Goal: Task Accomplishment & Management: Use online tool/utility

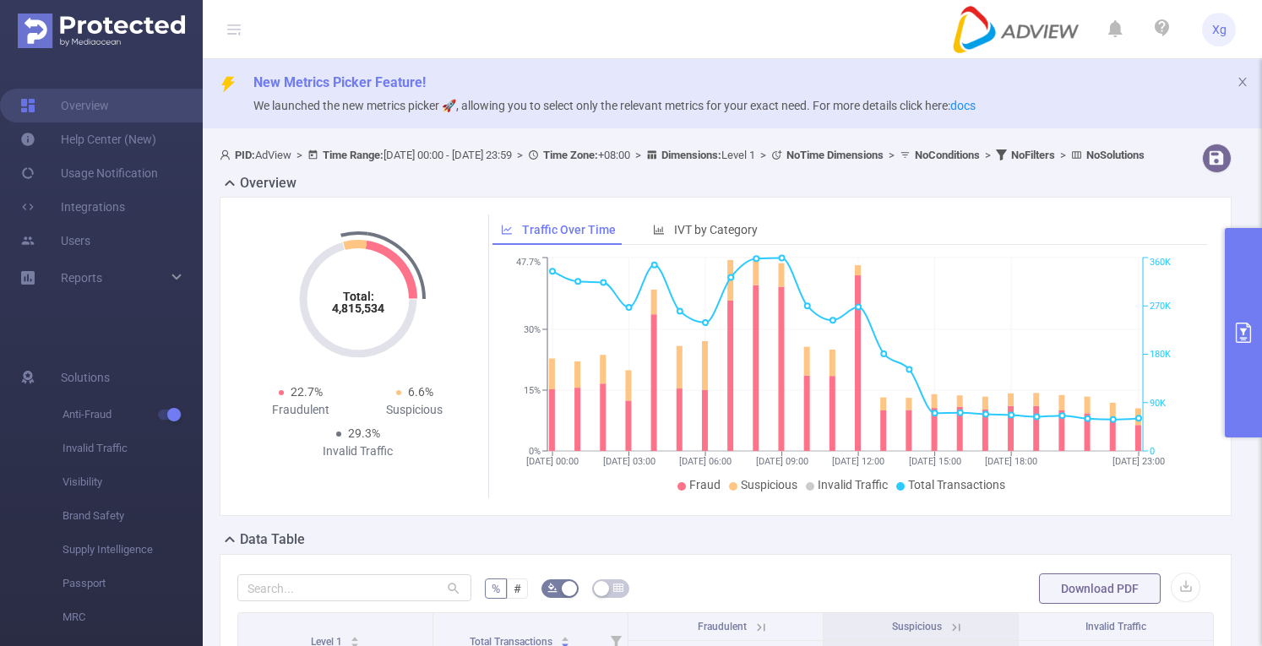
scroll to position [359, 0]
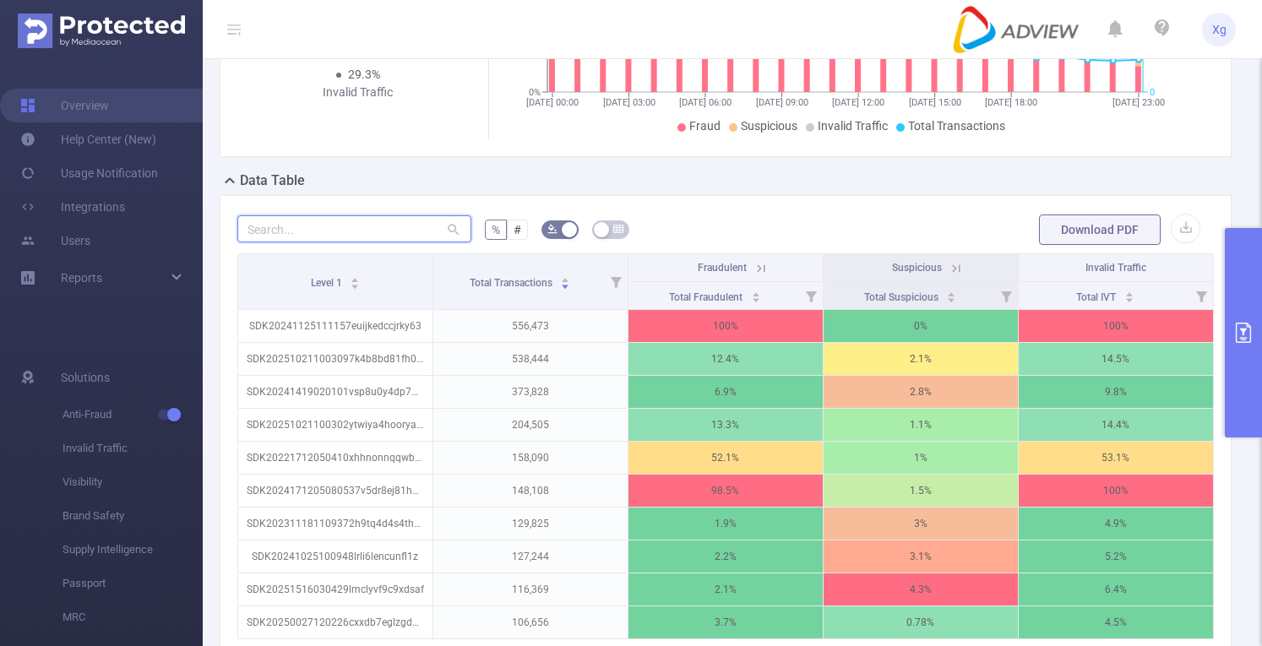
click at [374, 237] on input "text" at bounding box center [354, 228] width 234 height 27
click at [1234, 309] on button "primary" at bounding box center [1242, 332] width 37 height 209
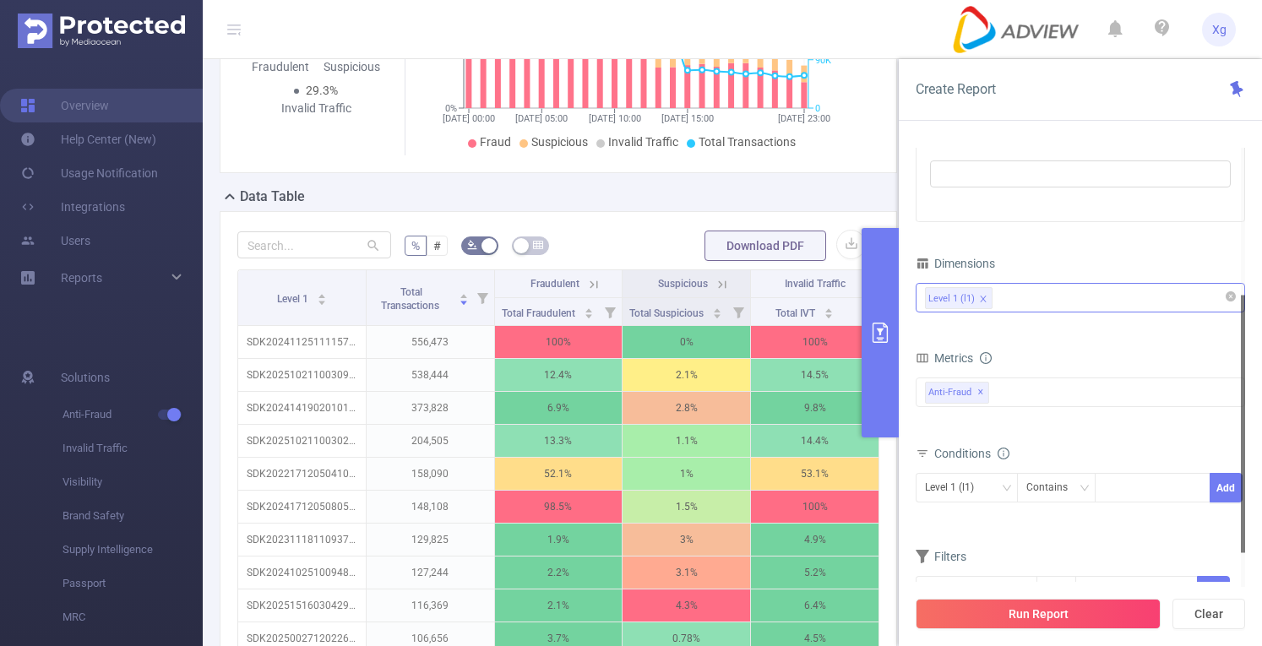
click at [1029, 307] on div "Level 1 (l1)" at bounding box center [1080, 298] width 311 height 28
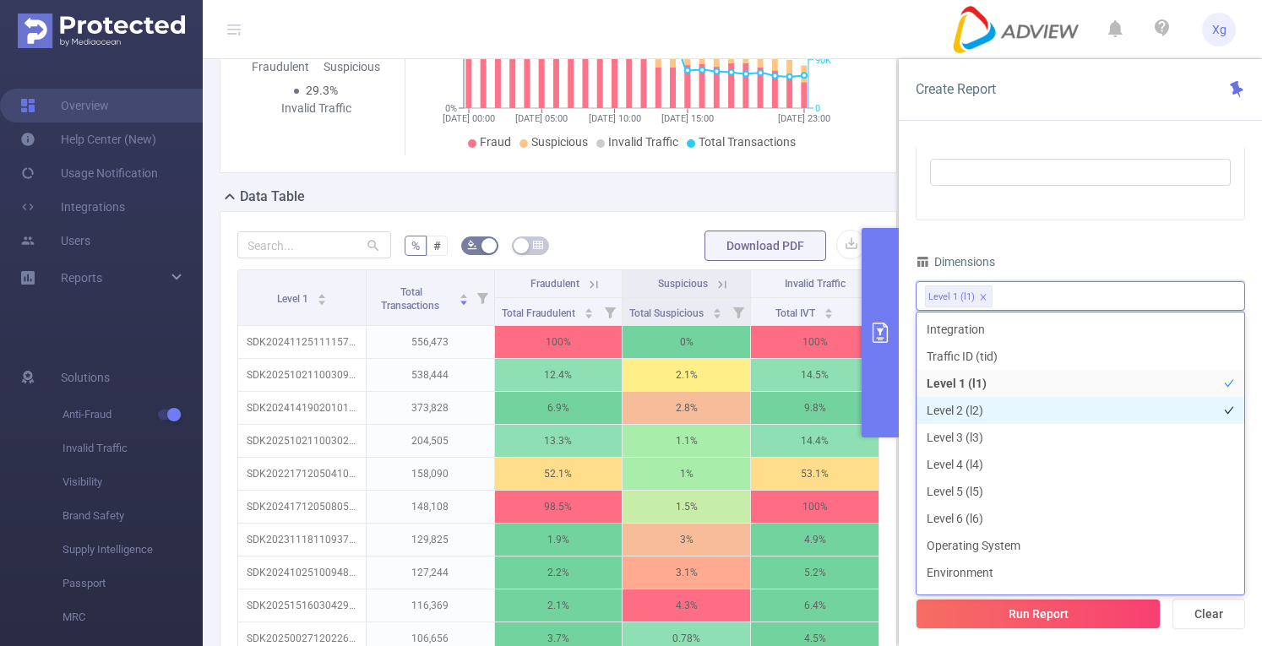
click at [987, 409] on li "Level 2 (l2)" at bounding box center [1080, 410] width 328 height 27
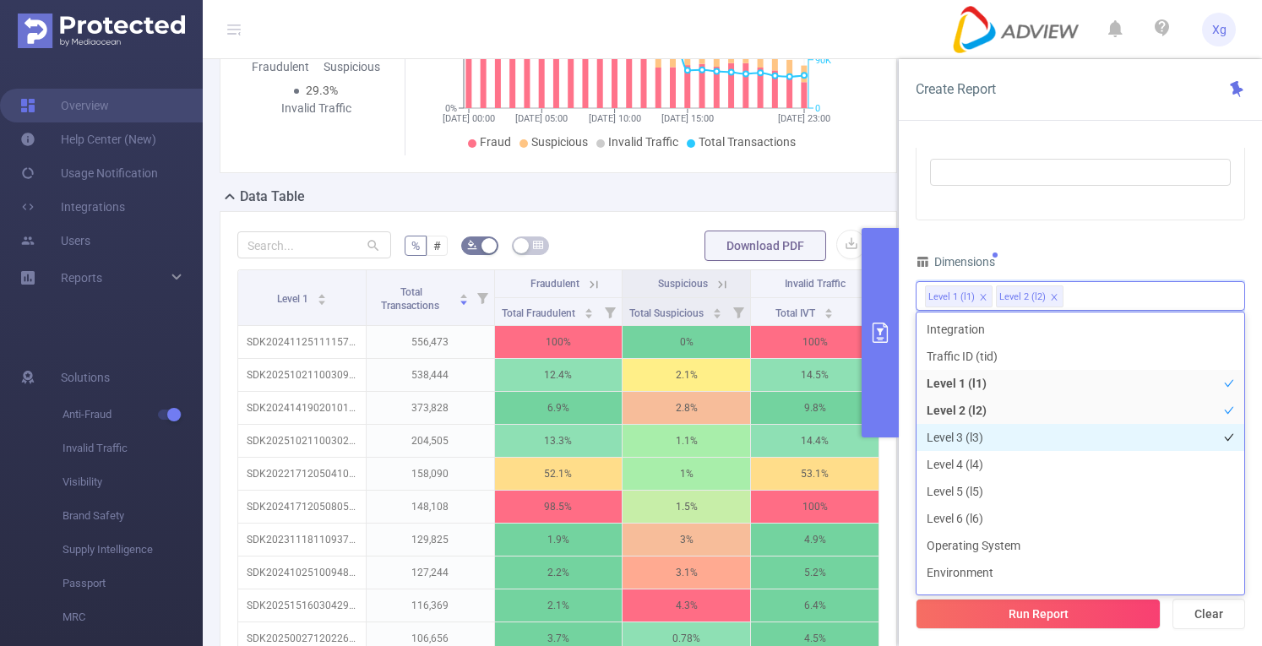
click at [985, 432] on li "Level 3 (l3)" at bounding box center [1080, 437] width 328 height 27
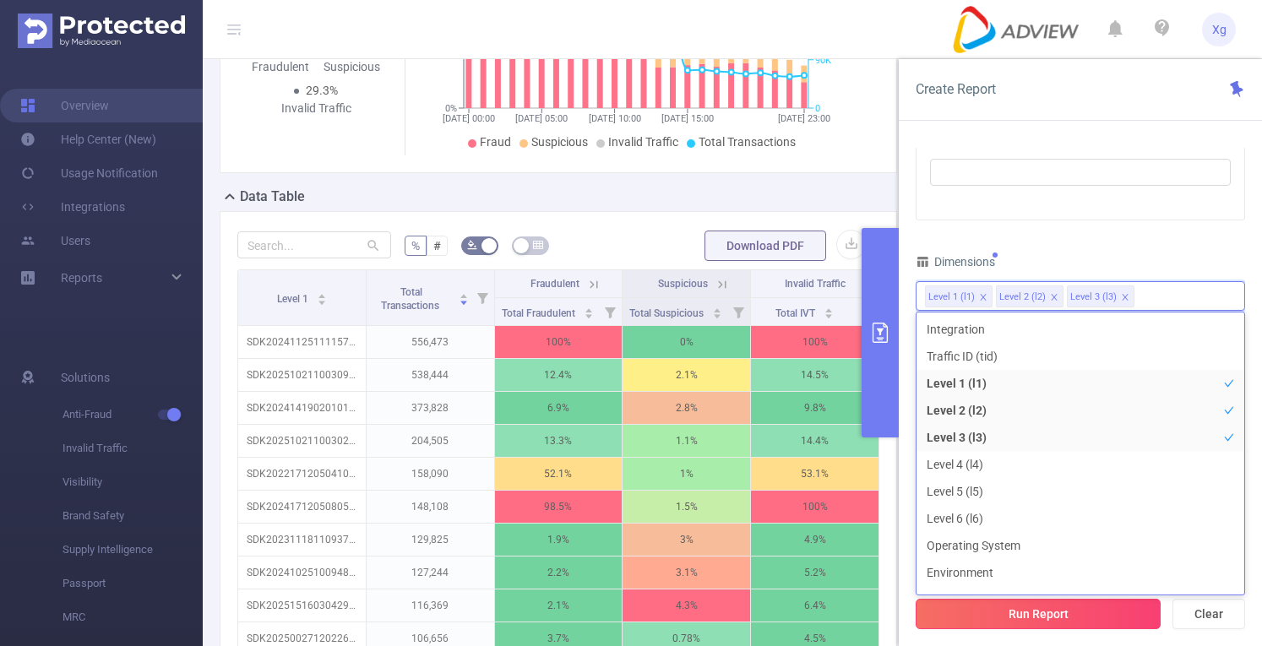
scroll to position [18, 0]
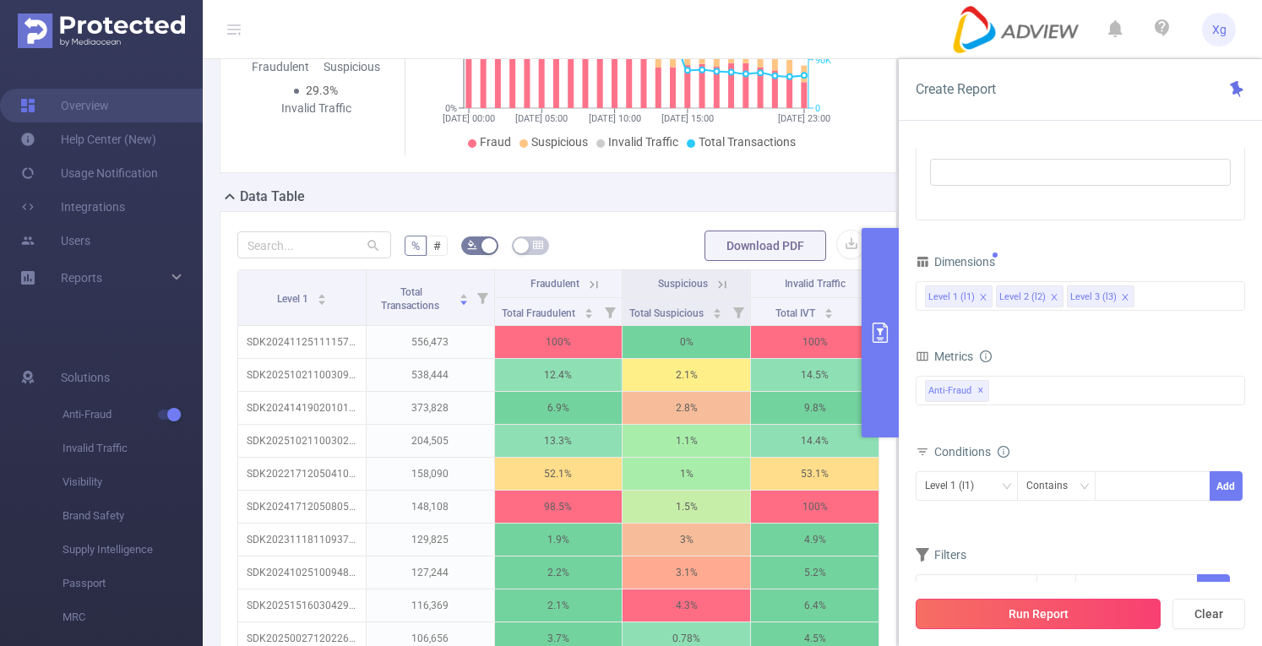
click at [1002, 623] on button "Run Report" at bounding box center [1037, 614] width 245 height 30
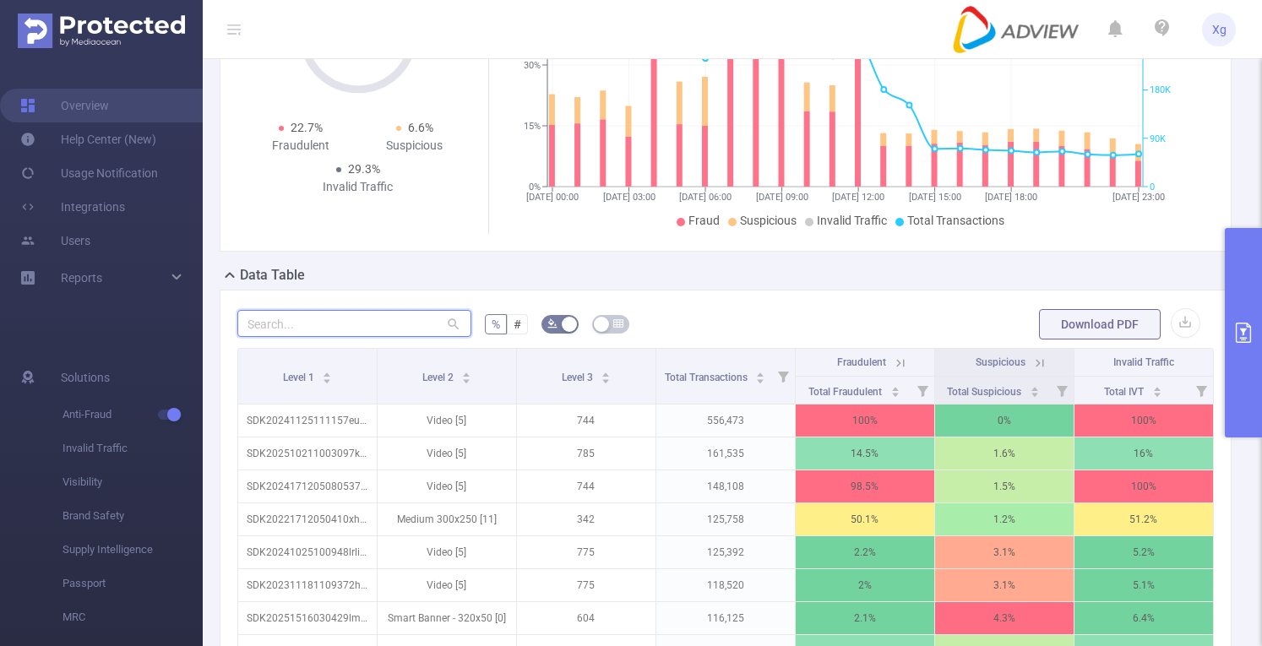
click at [421, 317] on input "text" at bounding box center [354, 323] width 234 height 27
paste input "干嘛"
type input "干嘛"
paste input "sdk20221712050410xhhnonnqqwbv3yi"
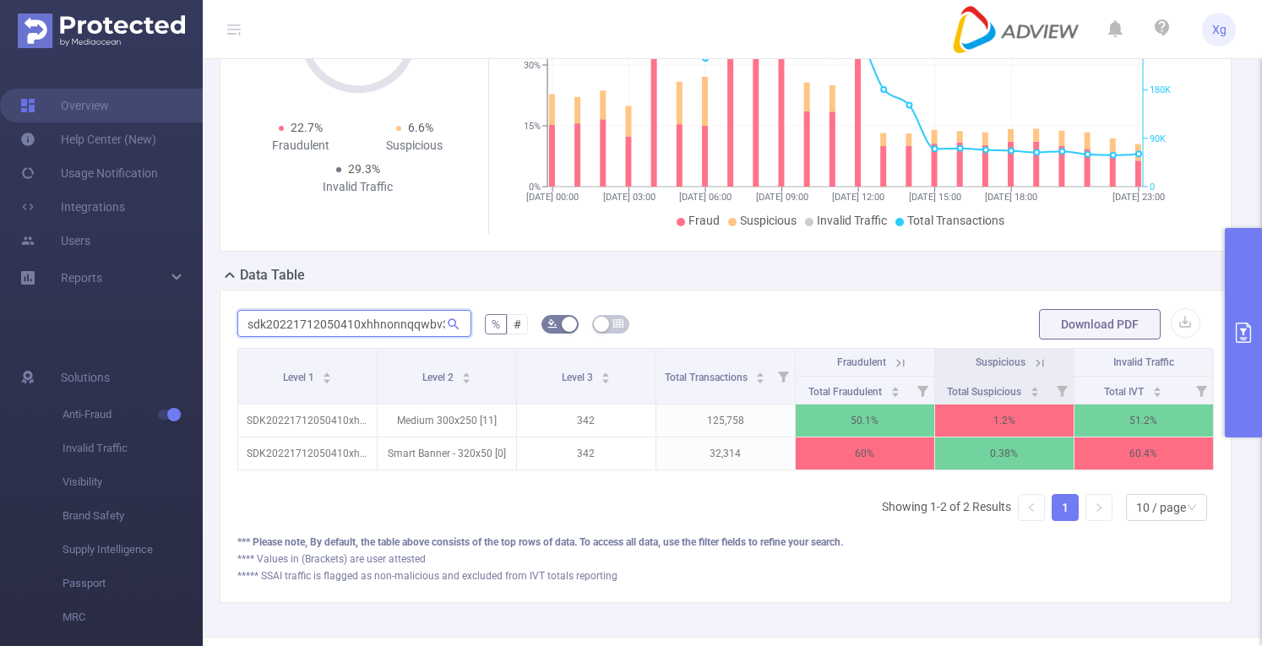
scroll to position [0, 10]
click at [369, 317] on input "sdk20221712050410xhhnonnqqwbv3yi" at bounding box center [354, 323] width 234 height 27
paste input "sdk20221712050410xhhnonnqqwbv3yi"
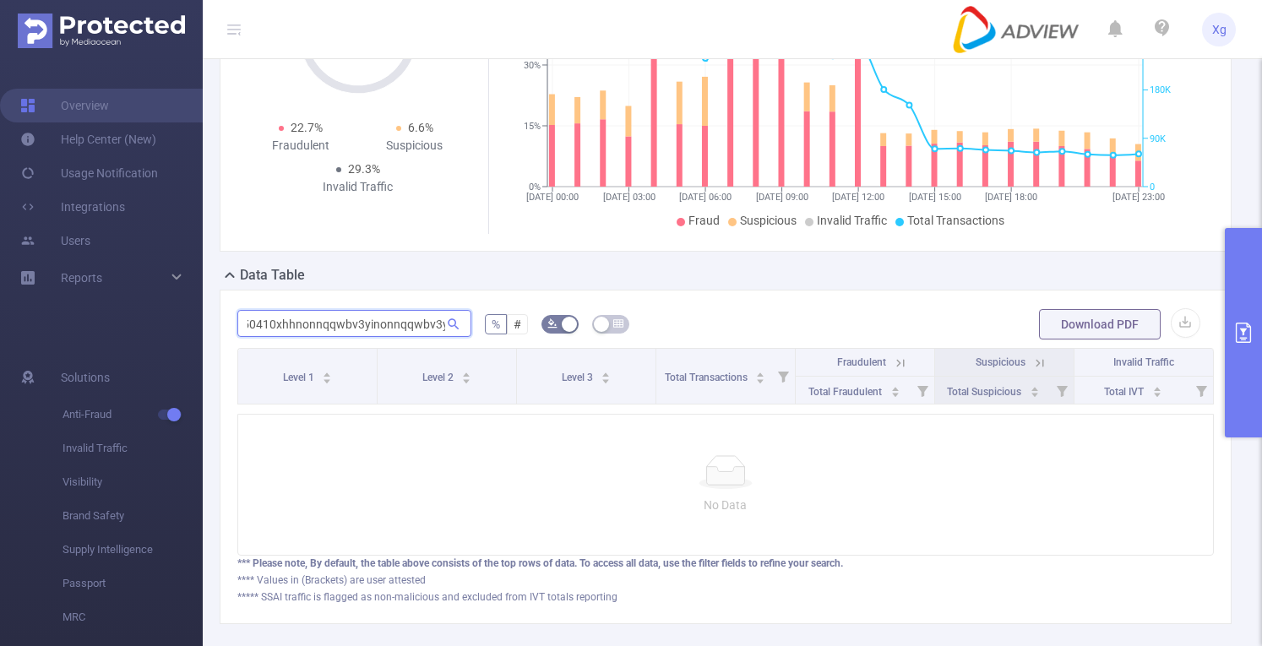
click at [369, 317] on input "sdk20221712050410xhhsdk20221712050410xhhnonnqqwbv3yinonnqqwbv3yi" at bounding box center [354, 323] width 234 height 27
paste input "text"
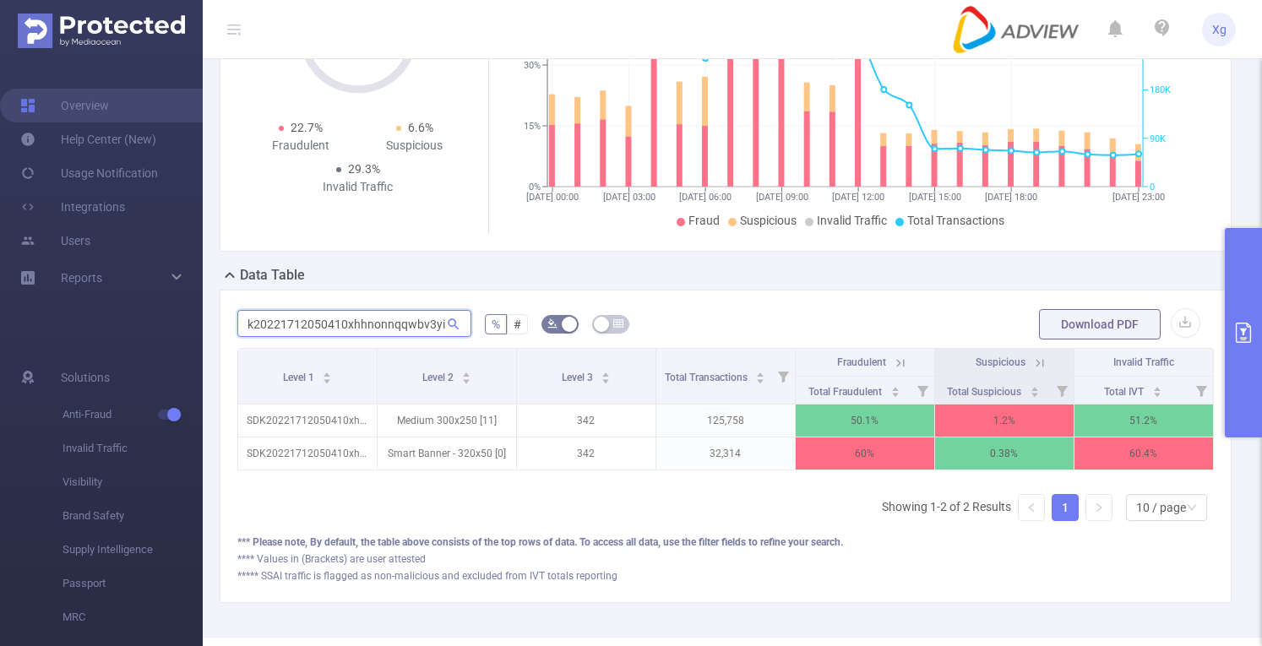
scroll to position [0, 11]
click at [369, 317] on input "sdk20221712050410xhhnonnqqwbv3yi" at bounding box center [354, 323] width 234 height 27
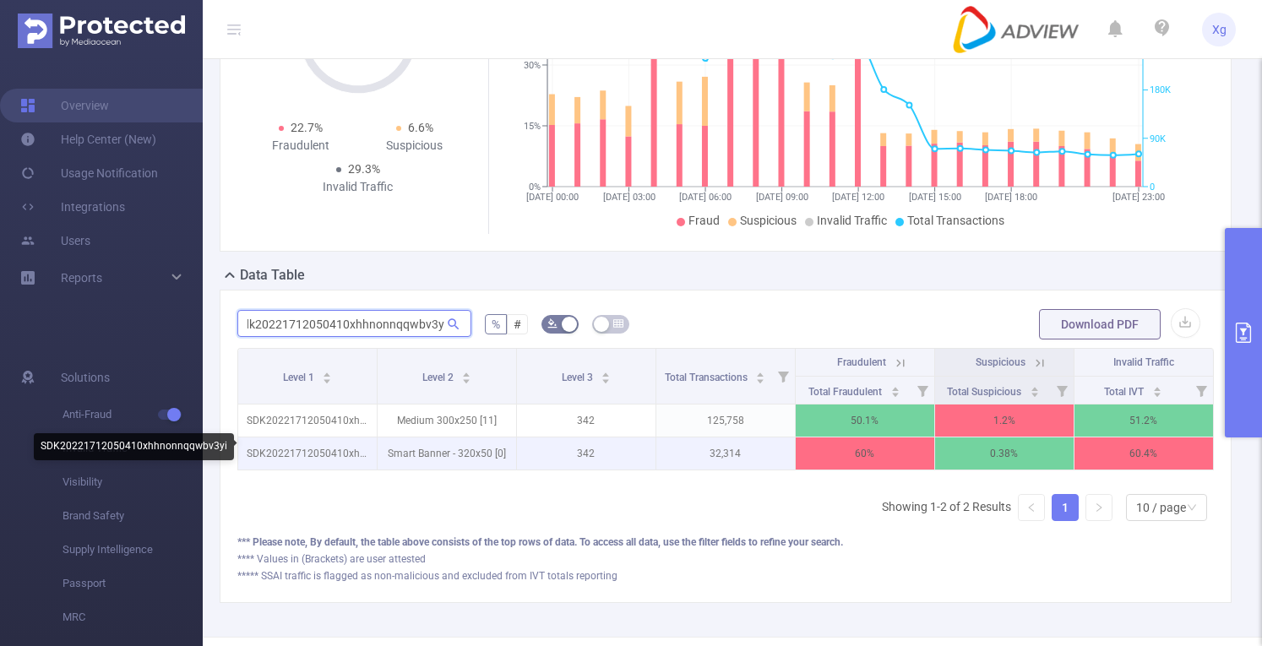
type input "sdk20221712050410xhhnonnqqwbv3yi"
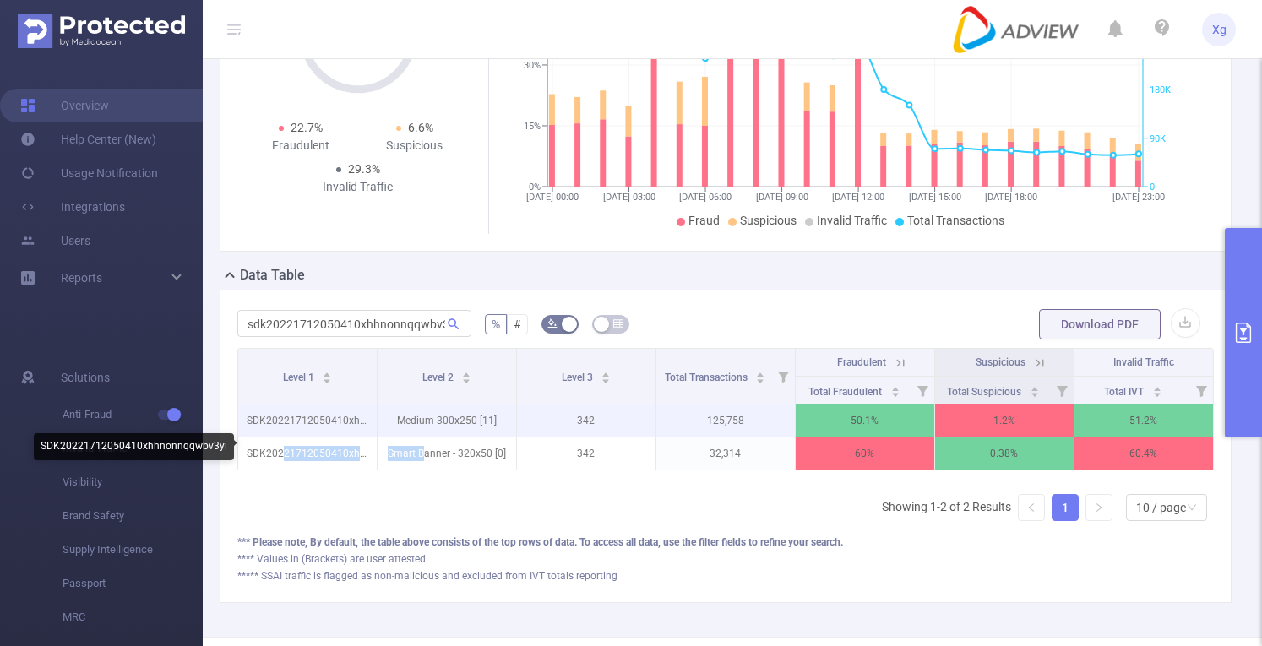
drag, startPoint x: 384, startPoint y: 448, endPoint x: 443, endPoint y: 410, distance: 69.8
click at [434, 430] on tbody "SDK20221712050410xhhnonnqqwbv3yi Medium 300x250 [11] 342 125,758 50.1% 1.2% 51.…" at bounding box center [725, 437] width 975 height 66
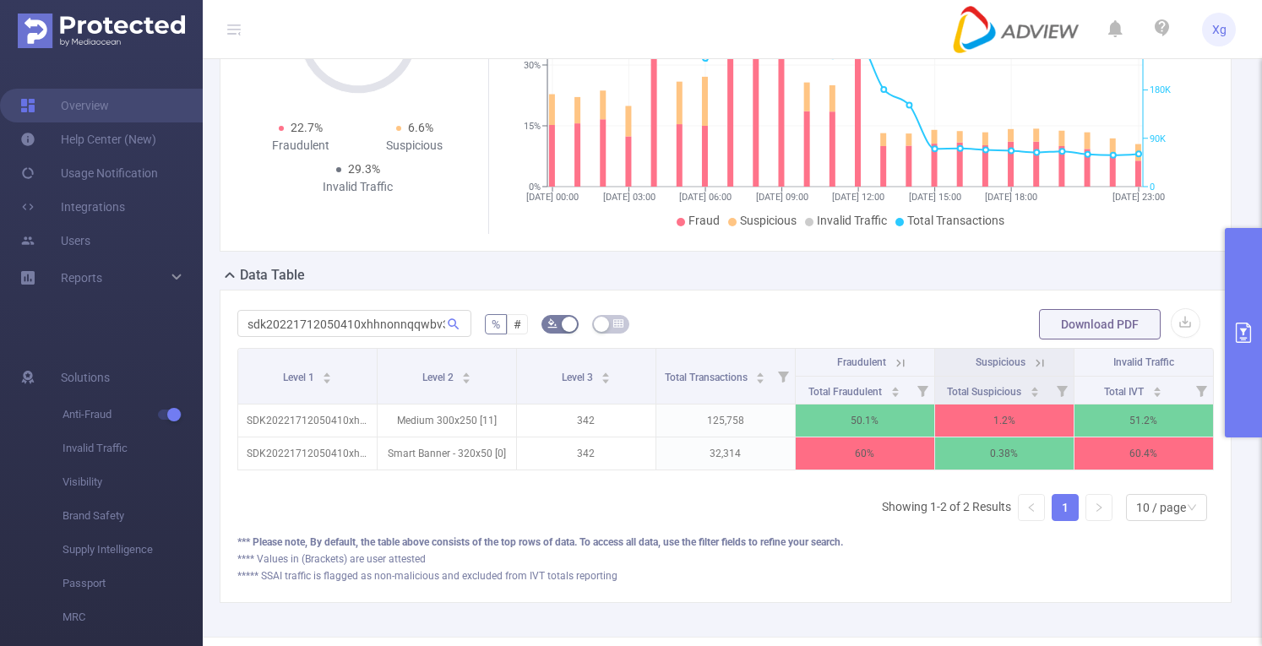
click at [635, 519] on div "Level 1 Level 2 Level 3 Total Transactions Fraudulent Suspicious Invalid Traffi…" at bounding box center [725, 441] width 976 height 187
